Goal: Task Accomplishment & Management: Manage account settings

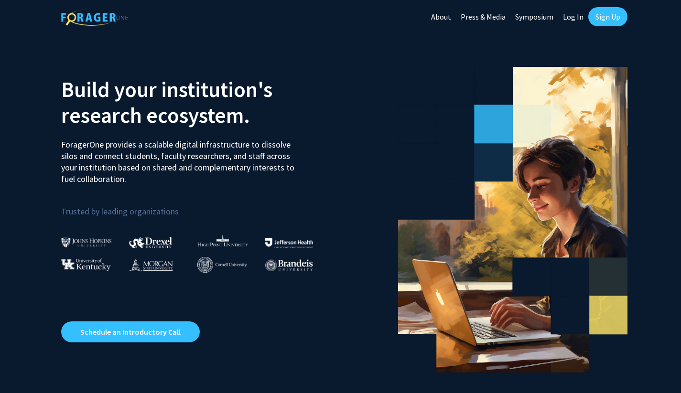
click at [574, 22] on link "Log In" at bounding box center [573, 16] width 30 height 33
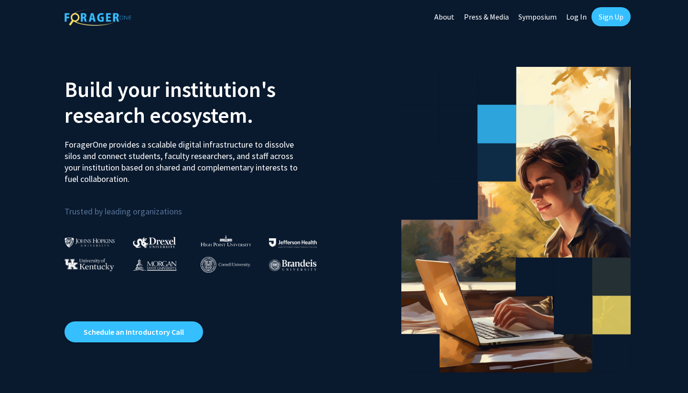
select select
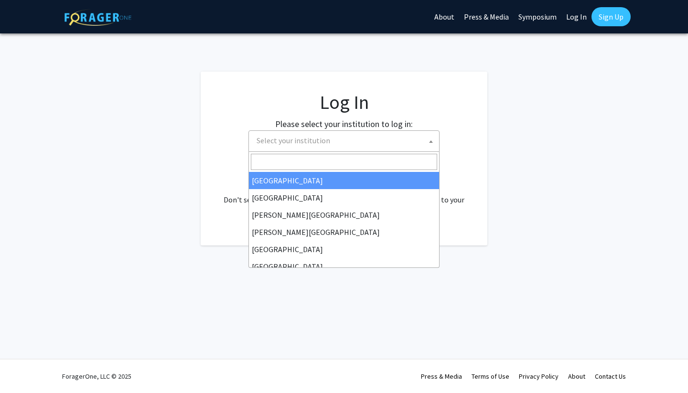
click at [361, 141] on span "Select your institution" at bounding box center [346, 141] width 186 height 20
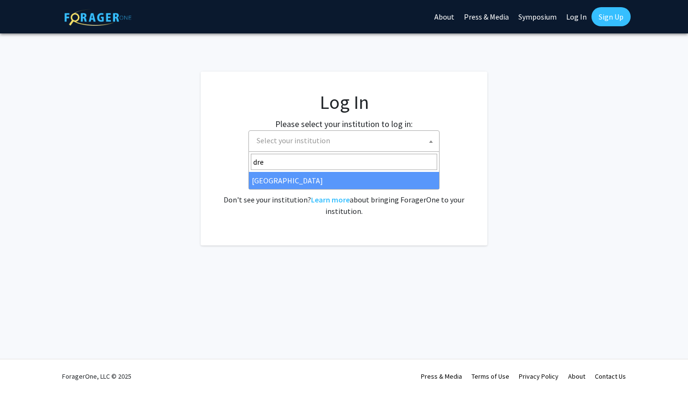
type input "drex"
select select "6"
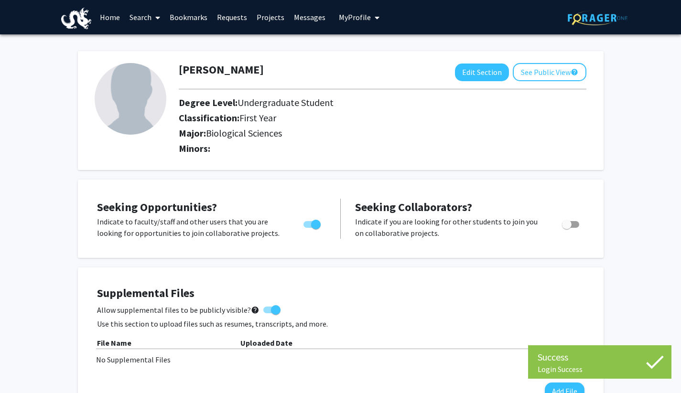
click at [433, 56] on div "Gwen Simbar Edit Section See Public View help Degree Level: Undergraduate Stude…" at bounding box center [341, 110] width 526 height 119
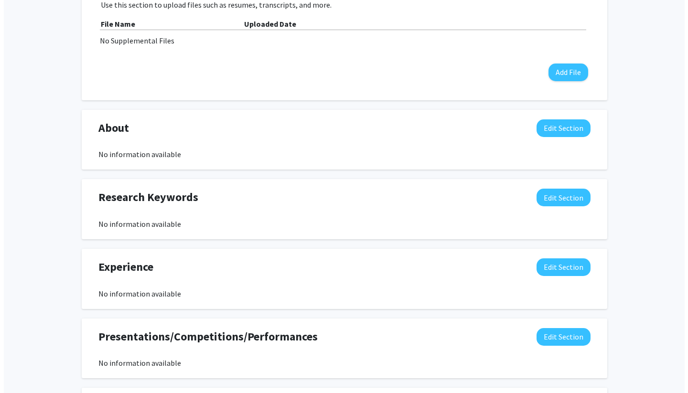
scroll to position [257, 0]
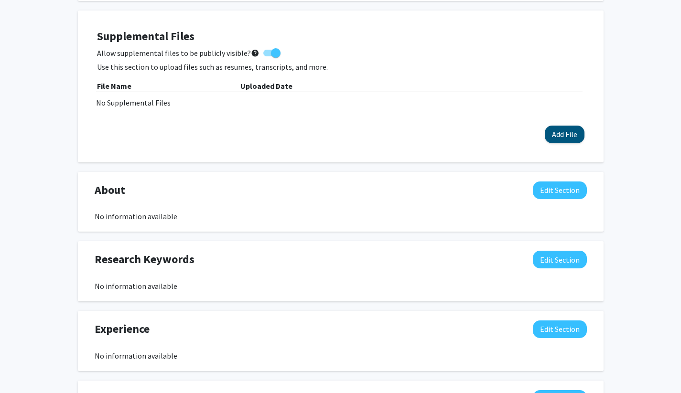
click at [575, 134] on button "Add File" at bounding box center [565, 135] width 40 height 18
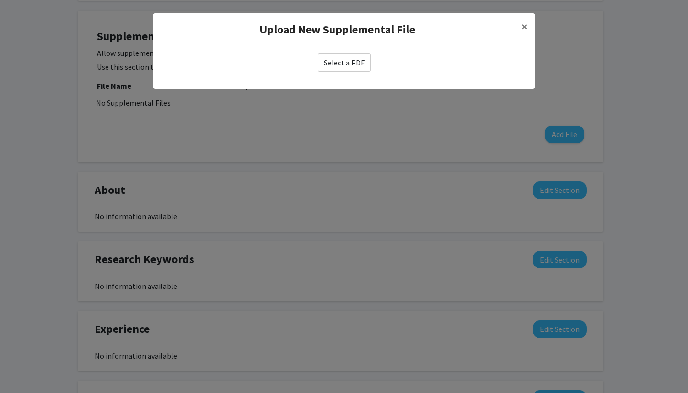
click at [351, 63] on label "Select a PDF" at bounding box center [344, 63] width 53 height 18
click at [0, 0] on input "Select a PDF" at bounding box center [0, 0] width 0 height 0
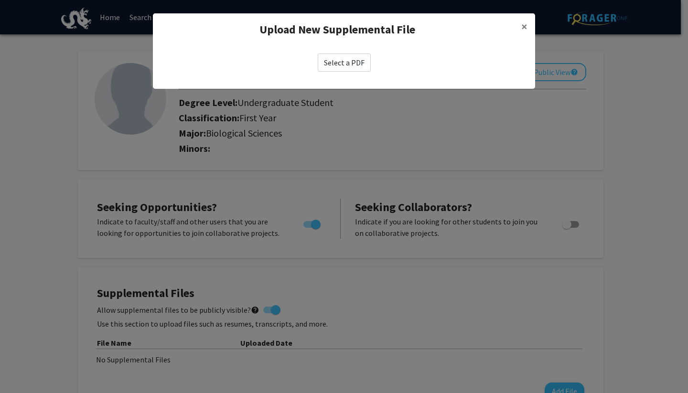
click at [347, 67] on label "Select a PDF" at bounding box center [344, 63] width 53 height 18
click at [0, 0] on input "Select a PDF" at bounding box center [0, 0] width 0 height 0
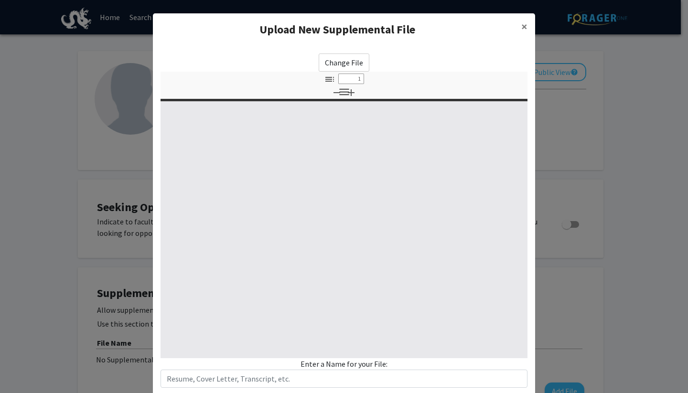
select select "custom"
type input "0"
select select "custom"
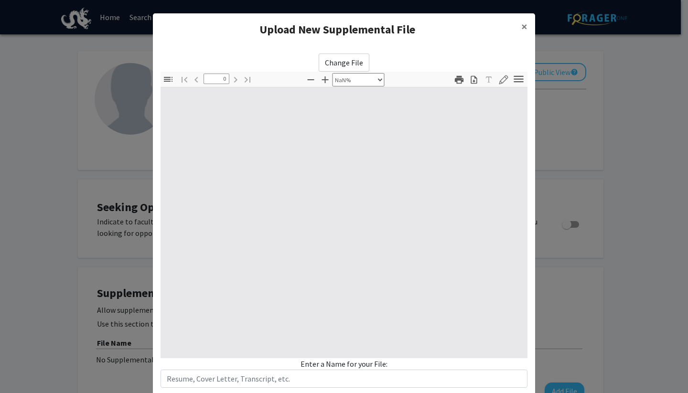
type input "1"
select select "auto"
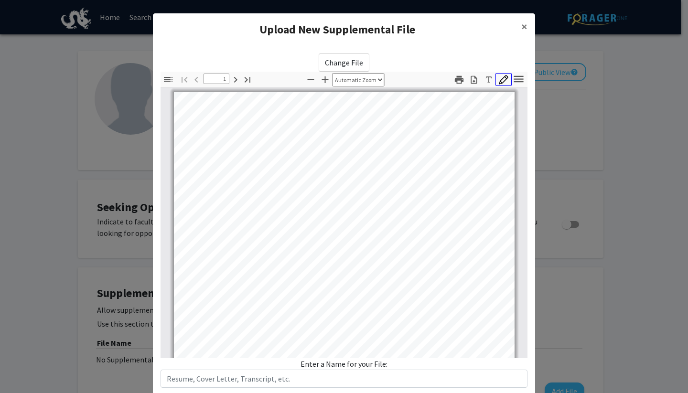
click at [502, 84] on icon "button" at bounding box center [504, 80] width 10 height 10
click at [499, 80] on icon "button" at bounding box center [503, 79] width 9 height 9
click at [516, 29] on button "×" at bounding box center [525, 26] width 22 height 27
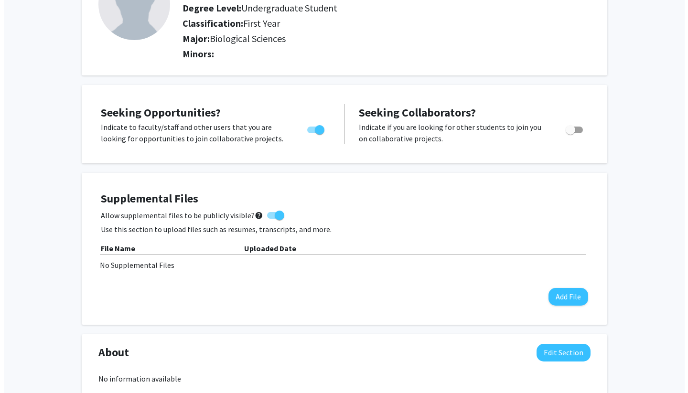
scroll to position [165, 0]
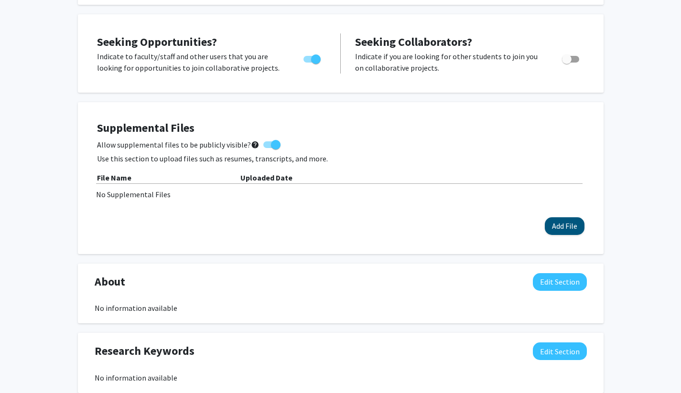
click at [562, 230] on button "Add File" at bounding box center [565, 226] width 40 height 18
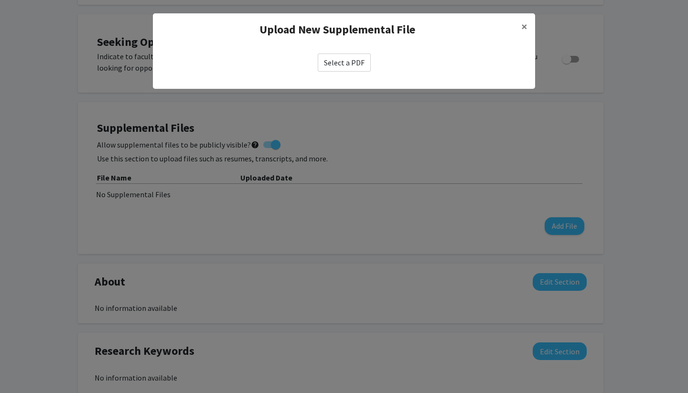
click at [353, 57] on label "Select a PDF" at bounding box center [344, 63] width 53 height 18
click at [0, 0] on input "Select a PDF" at bounding box center [0, 0] width 0 height 0
select select "custom"
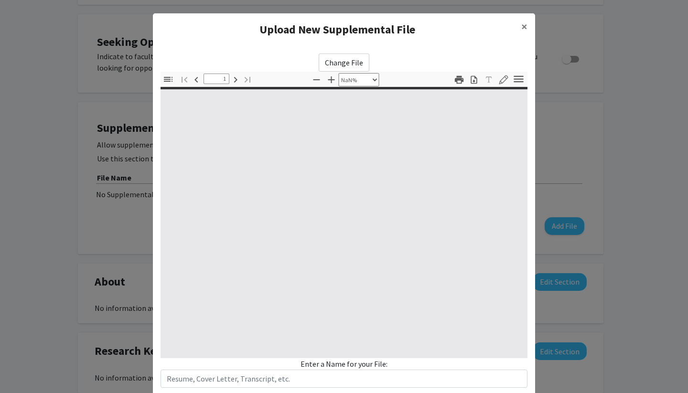
type input "0"
select select "custom"
type input "1"
select select "auto"
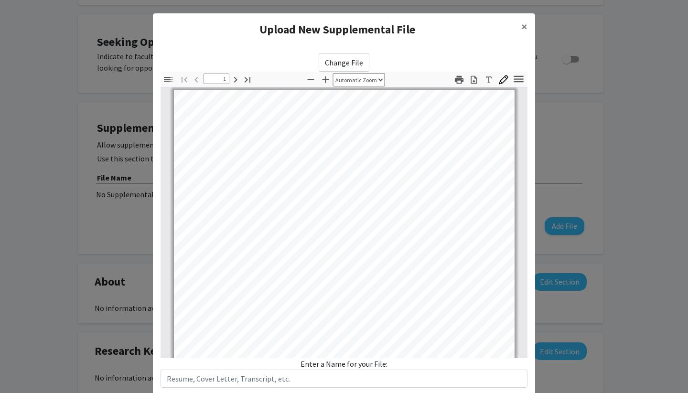
scroll to position [1071, 0]
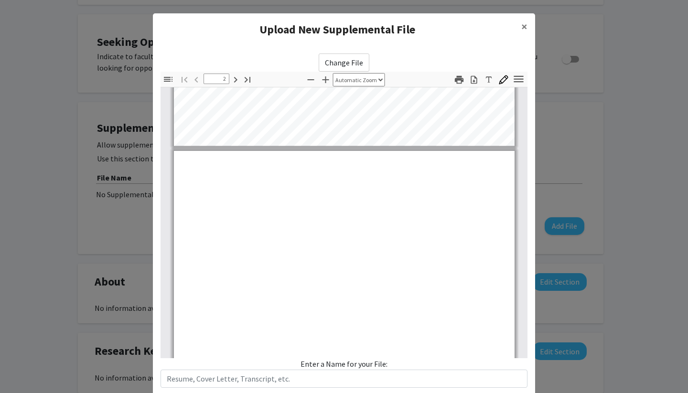
type input "3"
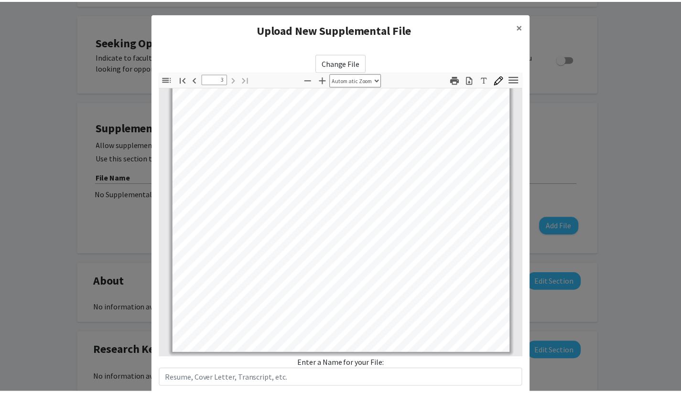
scroll to position [59, 0]
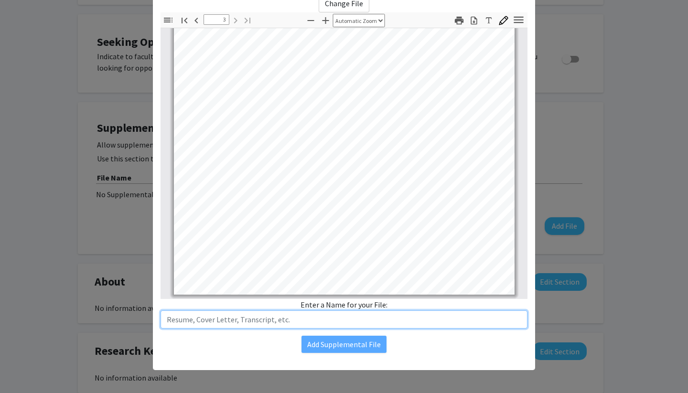
click at [336, 324] on input "text" at bounding box center [344, 320] width 367 height 18
type input "R"
type input "C"
type input "Gwen Simbar's CV"
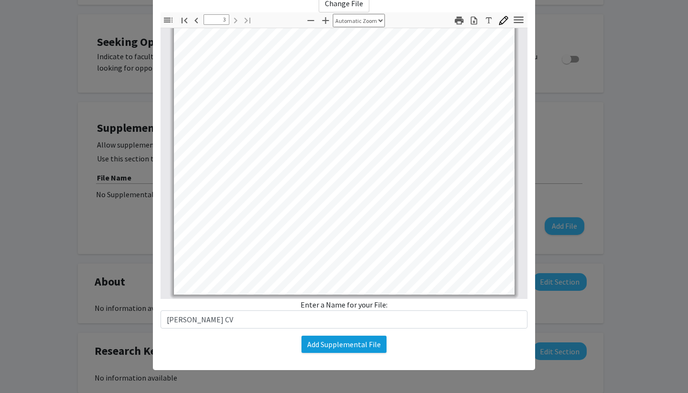
click at [363, 351] on button "Add Supplemental File" at bounding box center [344, 344] width 85 height 17
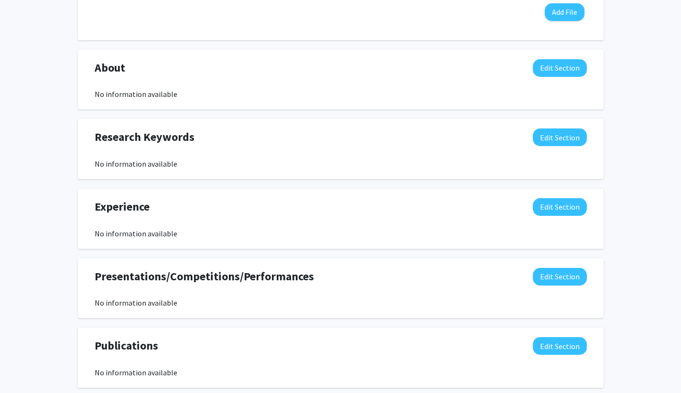
scroll to position [413, 0]
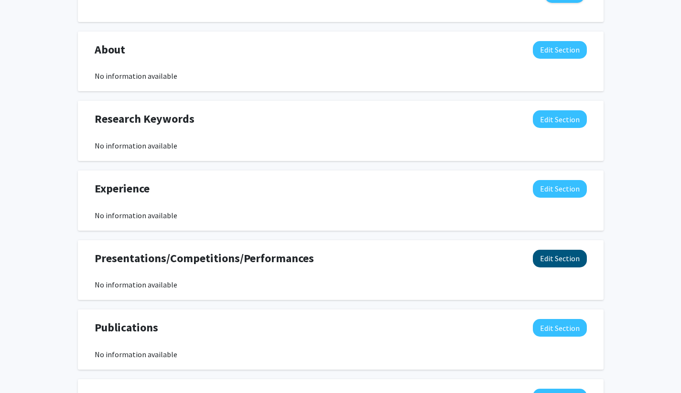
click at [552, 262] on button "Edit Section" at bounding box center [560, 259] width 54 height 18
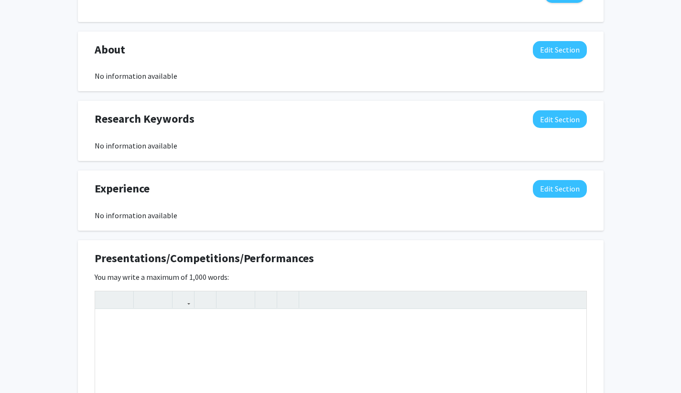
click at [561, 254] on div "Presentations/Competitions/Performances Edit Section" at bounding box center [340, 261] width 507 height 22
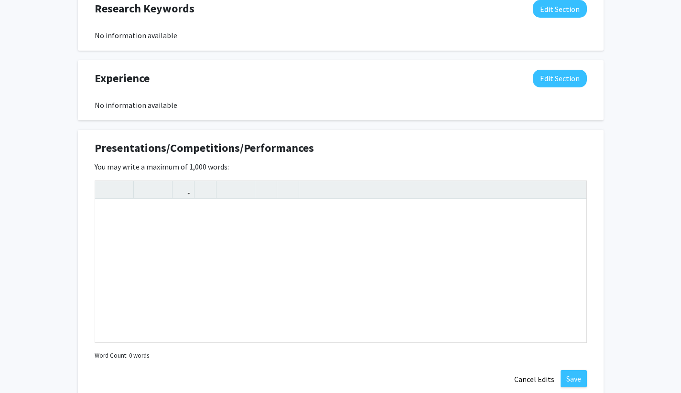
scroll to position [651, 0]
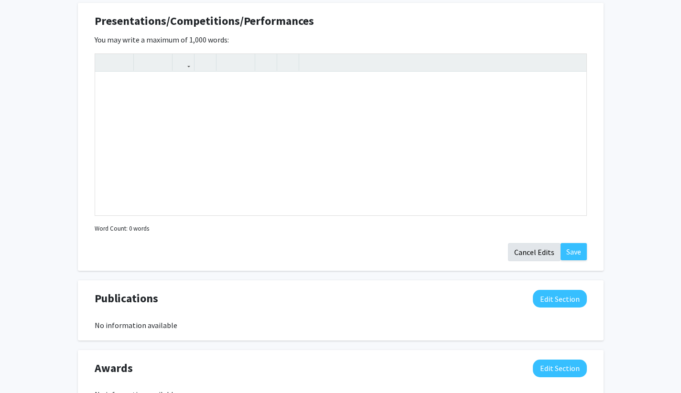
click at [541, 250] on button "Cancel Edits" at bounding box center [534, 252] width 53 height 18
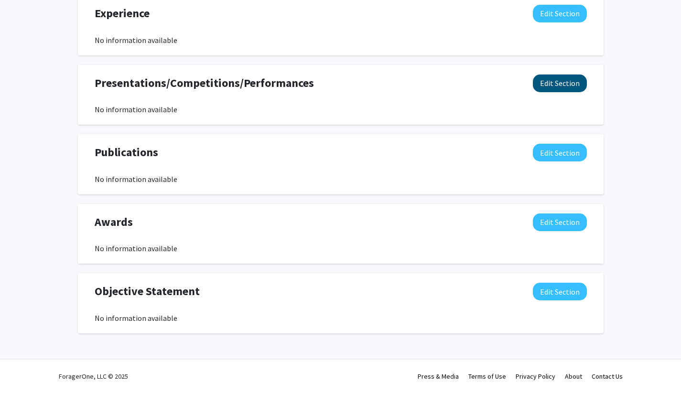
click at [557, 80] on button "Edit Section" at bounding box center [560, 84] width 54 height 18
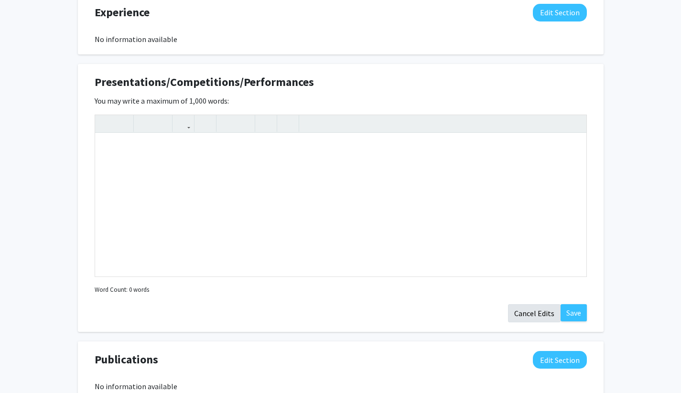
click at [541, 319] on button "Cancel Edits" at bounding box center [534, 313] width 53 height 18
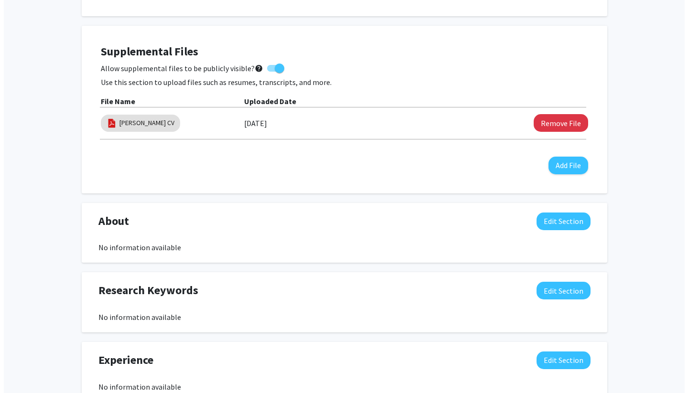
scroll to position [240, 0]
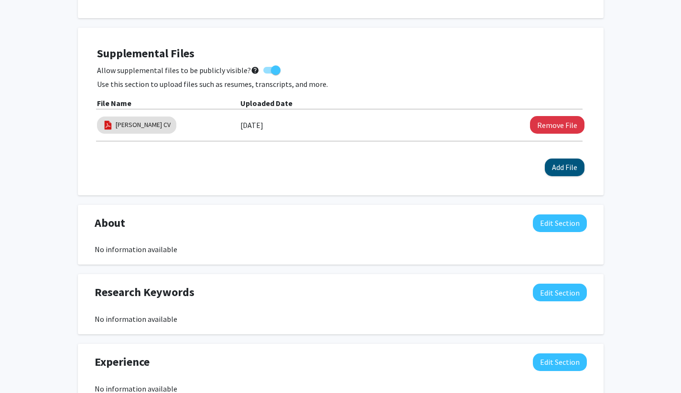
click at [557, 163] on button "Add File" at bounding box center [565, 168] width 40 height 18
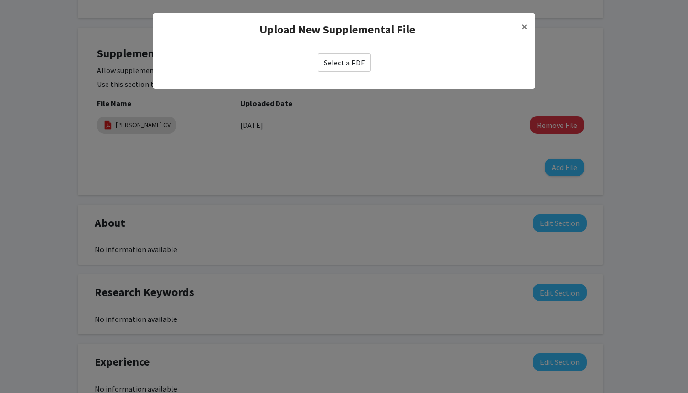
click at [361, 66] on label "Select a PDF" at bounding box center [344, 63] width 53 height 18
click at [0, 0] on input "Select a PDF" at bounding box center [0, 0] width 0 height 0
select select "custom"
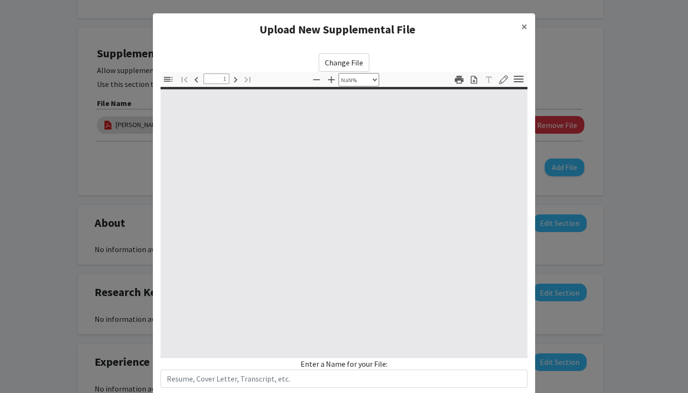
type input "0"
select select "custom"
type input "1"
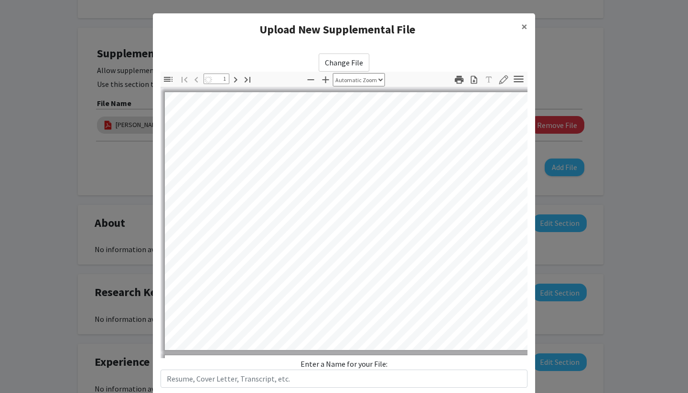
select select "auto"
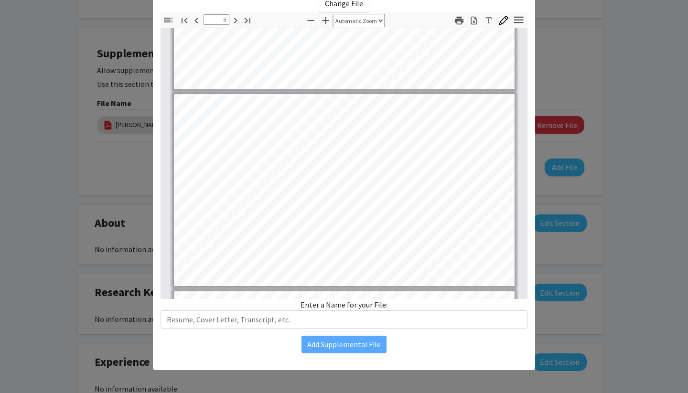
scroll to position [229, 0]
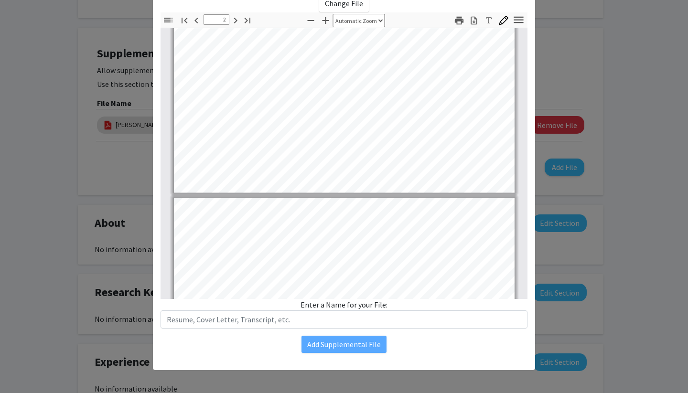
type input "1"
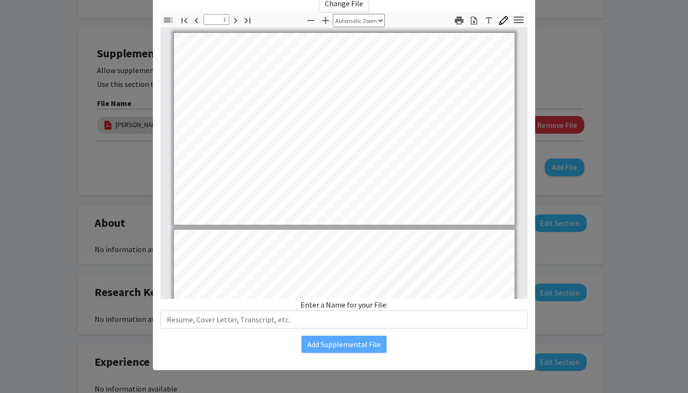
scroll to position [0, 0]
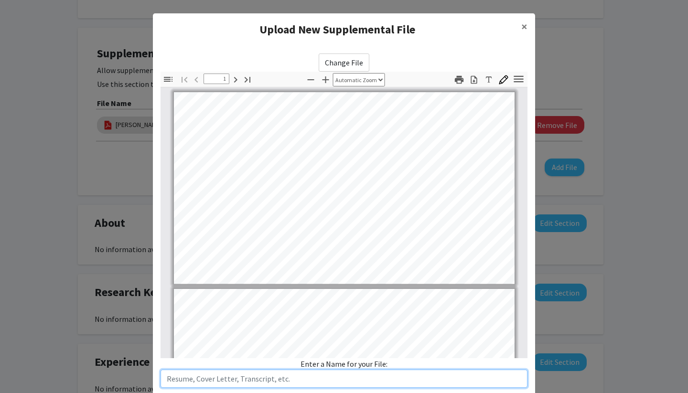
click at [246, 383] on input "text" at bounding box center [344, 379] width 367 height 18
type input "H"
type input "c"
type input "C"
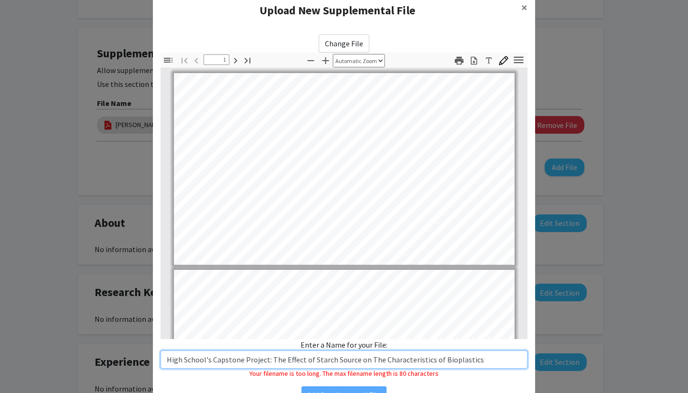
scroll to position [70, 0]
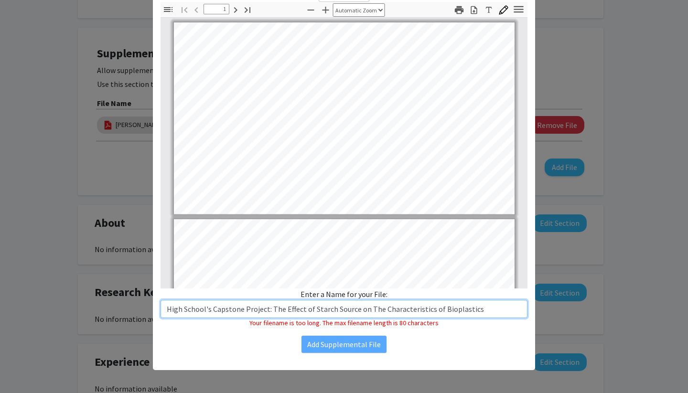
drag, startPoint x: 265, startPoint y: 310, endPoint x: 162, endPoint y: 310, distance: 103.7
click at [162, 310] on input "High School's Capstone Project: The Effect of Starch Source on The Characterist…" at bounding box center [344, 309] width 367 height 18
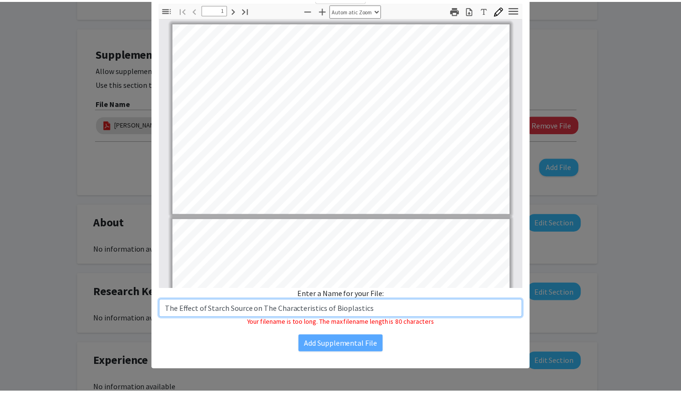
scroll to position [59, 0]
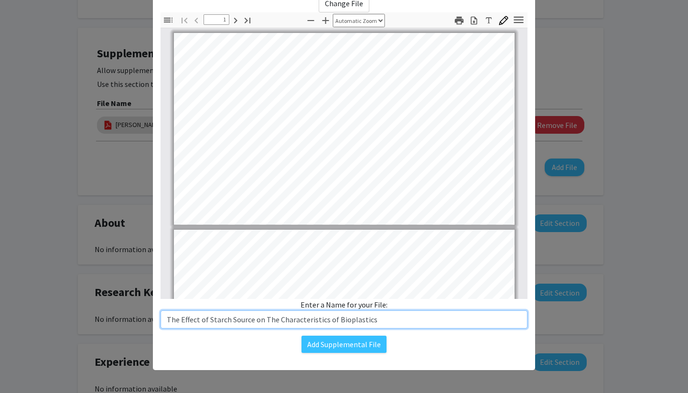
drag, startPoint x: 368, startPoint y: 323, endPoint x: 164, endPoint y: 322, distance: 203.6
click at [164, 322] on input "The Effect of Starch Source on The Characteristics of Bioplastics" at bounding box center [344, 320] width 367 height 18
click at [205, 320] on input "High School's Capstone Project" at bounding box center [344, 320] width 367 height 18
drag, startPoint x: 284, startPoint y: 320, endPoint x: 163, endPoint y: 321, distance: 121.4
click at [163, 321] on input "High School's Final Capstone Project" at bounding box center [344, 320] width 367 height 18
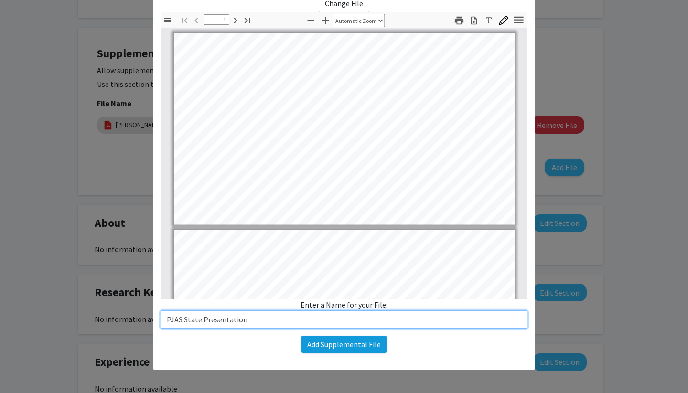
type input "PJAS State Presentation"
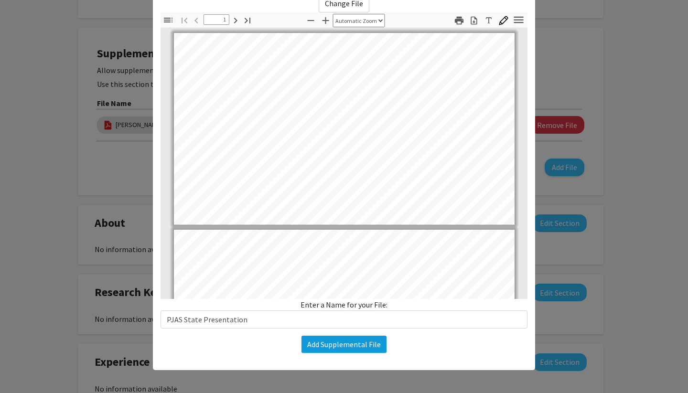
click at [362, 346] on button "Add Supplemental File" at bounding box center [344, 344] width 85 height 17
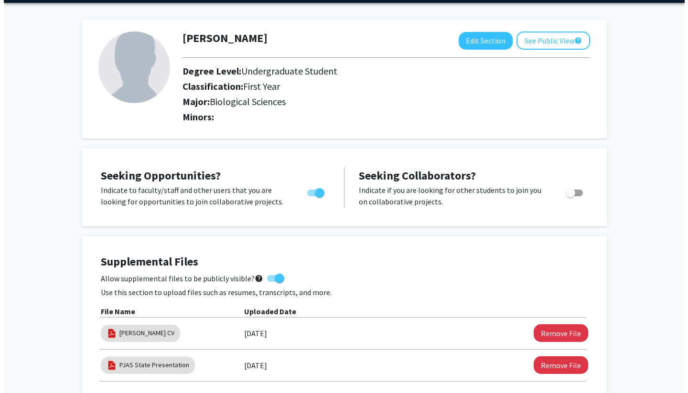
scroll to position [0, 0]
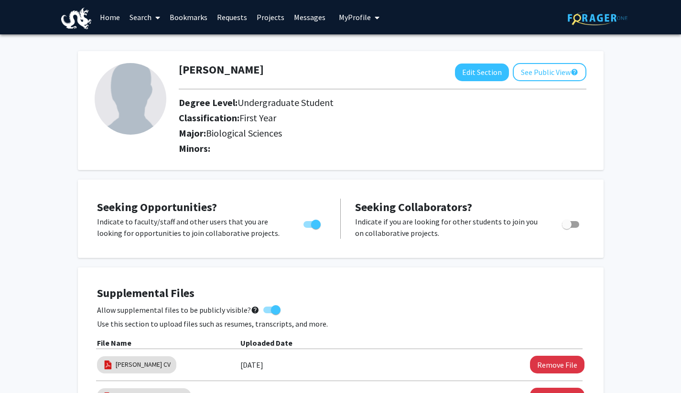
click at [269, 17] on link "Projects" at bounding box center [270, 16] width 37 height 33
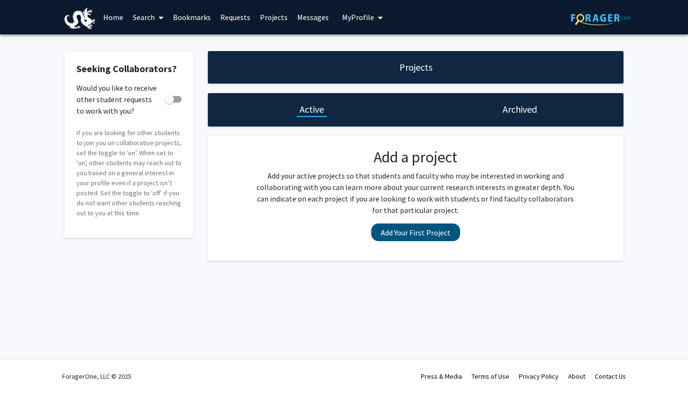
click at [421, 237] on button "Add Your First Project" at bounding box center [415, 233] width 89 height 18
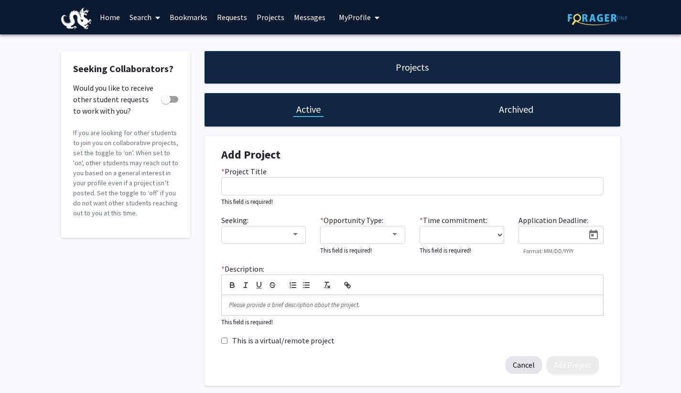
click at [530, 363] on button "Cancel" at bounding box center [524, 366] width 36 height 18
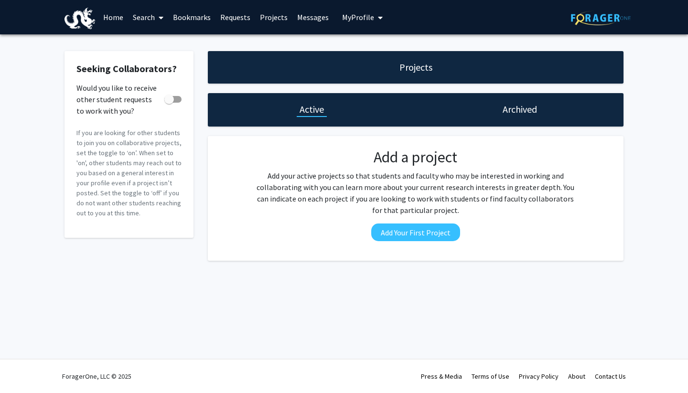
click at [173, 98] on span at bounding box center [169, 100] width 10 height 10
click at [169, 103] on input "Would you like to receive other student requests to work with you?" at bounding box center [169, 103] width 0 height 0
checkbox input "true"
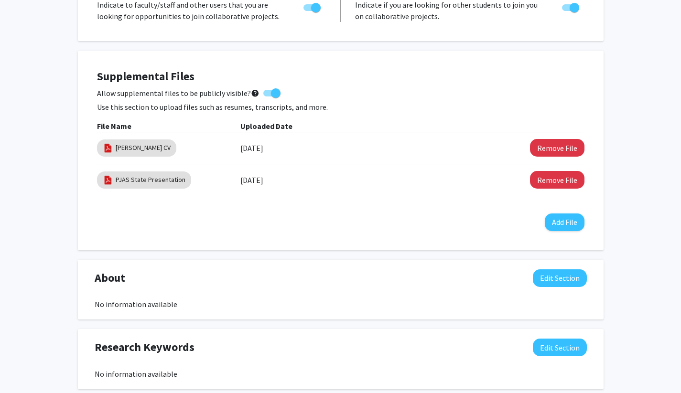
scroll to position [342, 0]
